Goal: Find specific page/section: Find specific page/section

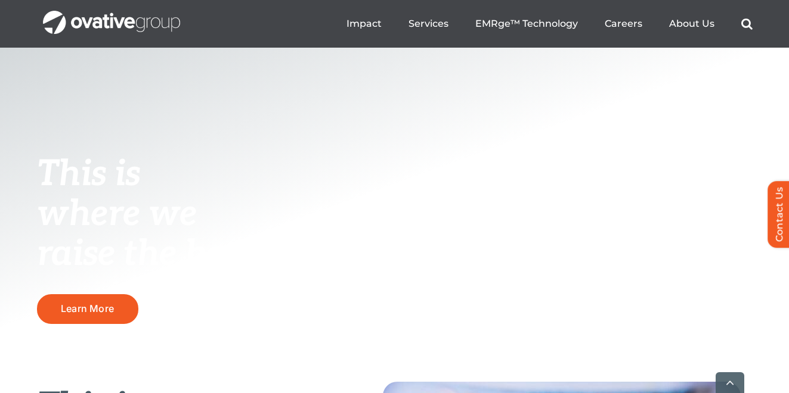
scroll to position [191, 0]
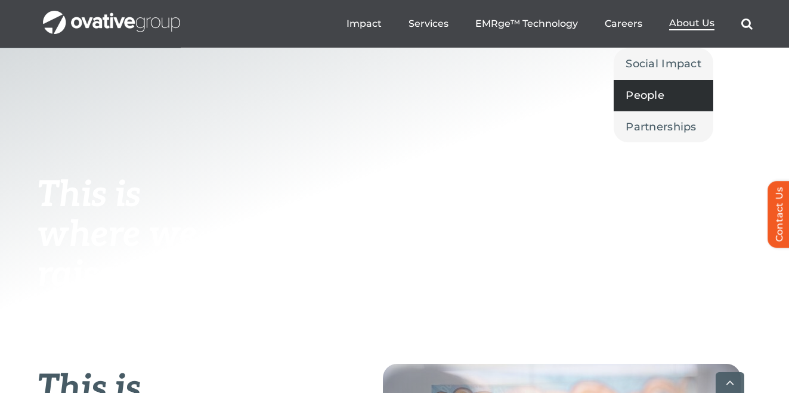
click at [651, 93] on span "People" at bounding box center [644, 95] width 39 height 17
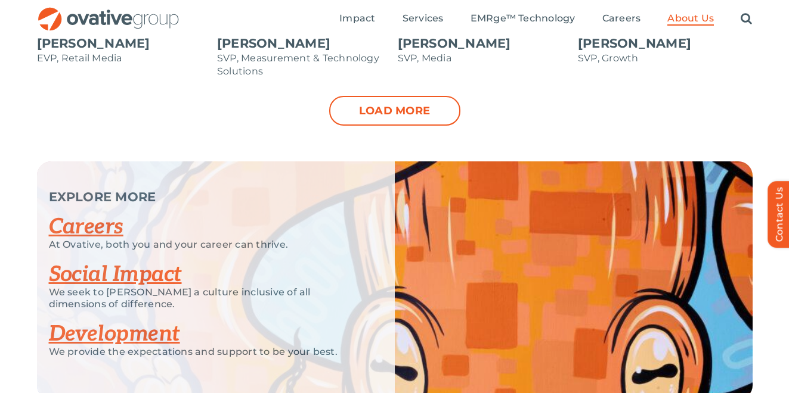
scroll to position [1454, 0]
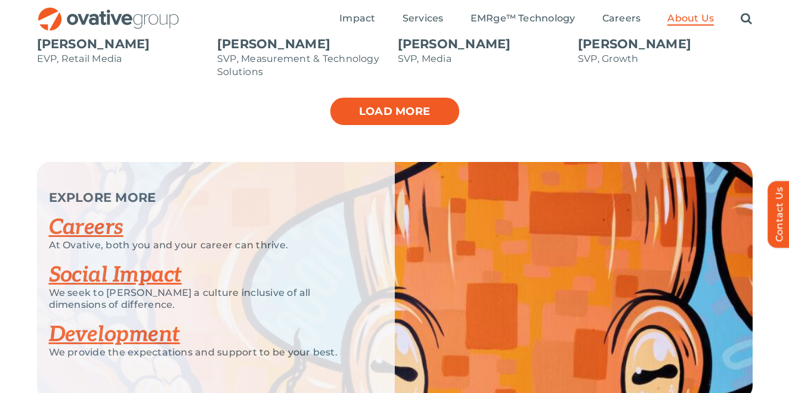
click at [412, 105] on link "Load more" at bounding box center [394, 112] width 131 height 30
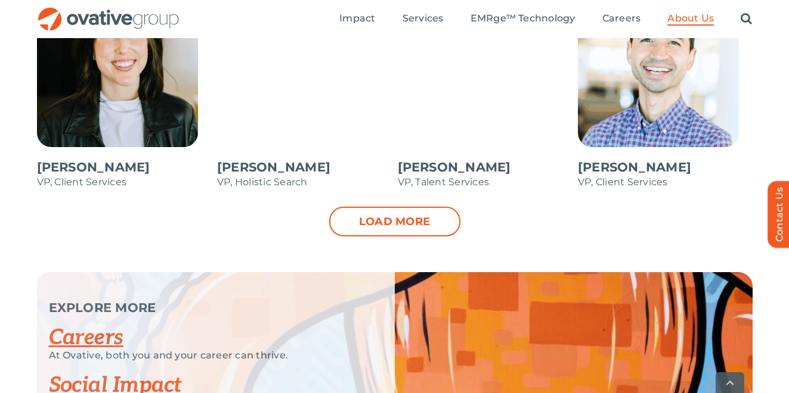
scroll to position [1812, 0]
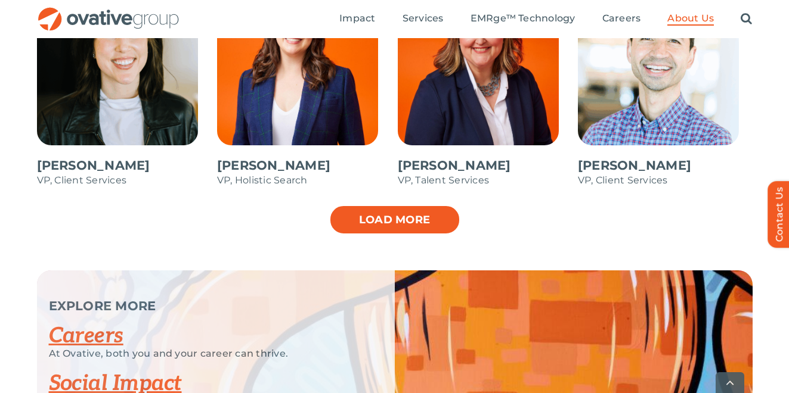
click at [422, 227] on link "Load more" at bounding box center [394, 220] width 131 height 30
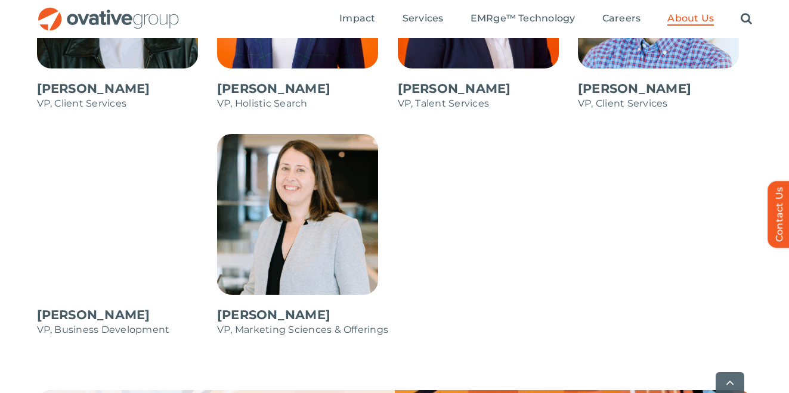
scroll to position [1931, 0]
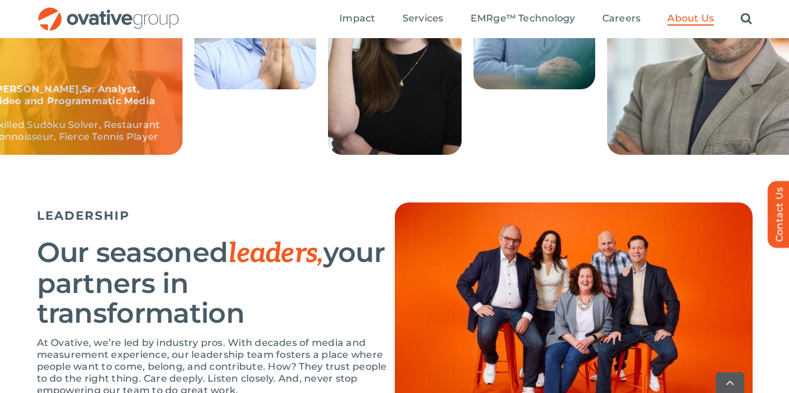
scroll to position [616, 0]
